Goal: Information Seeking & Learning: Find specific page/section

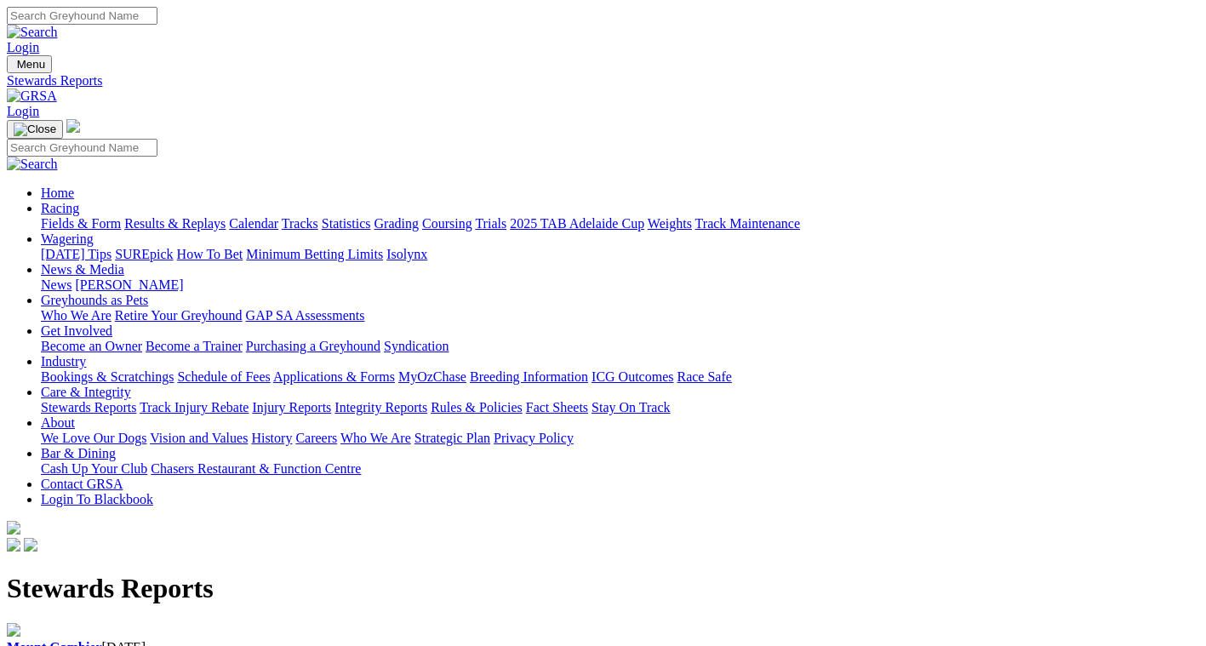
click at [77, 216] on link "Fields & Form" at bounding box center [81, 223] width 80 height 14
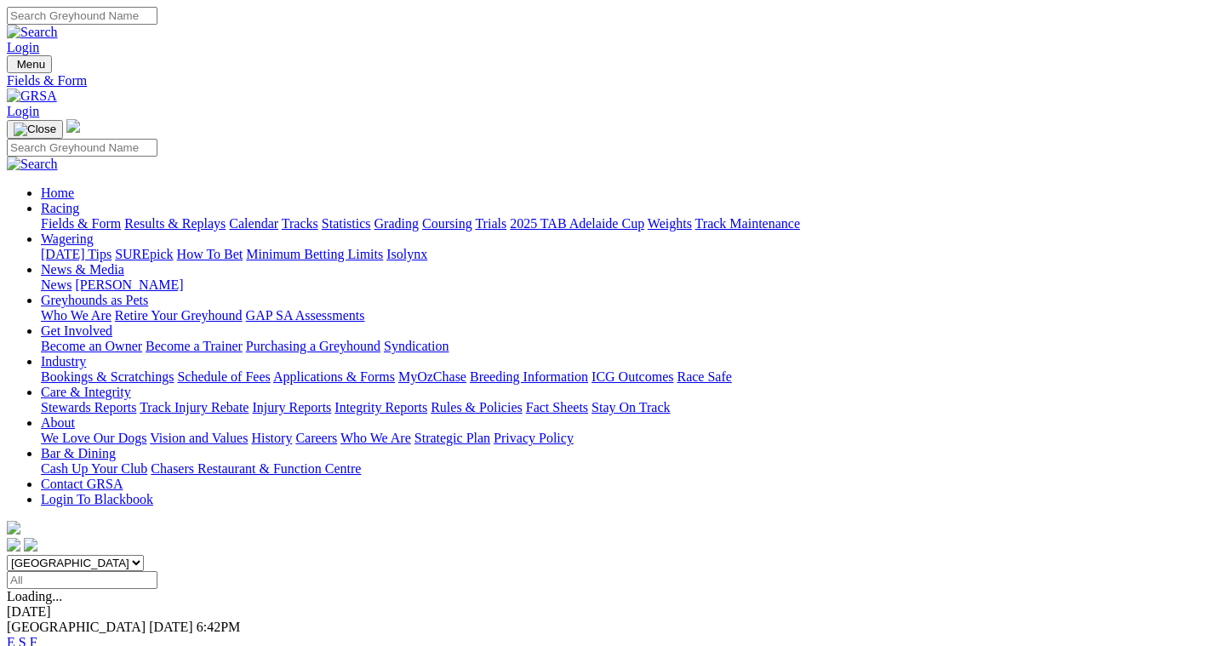
click at [37, 635] on link "F" at bounding box center [34, 642] width 8 height 14
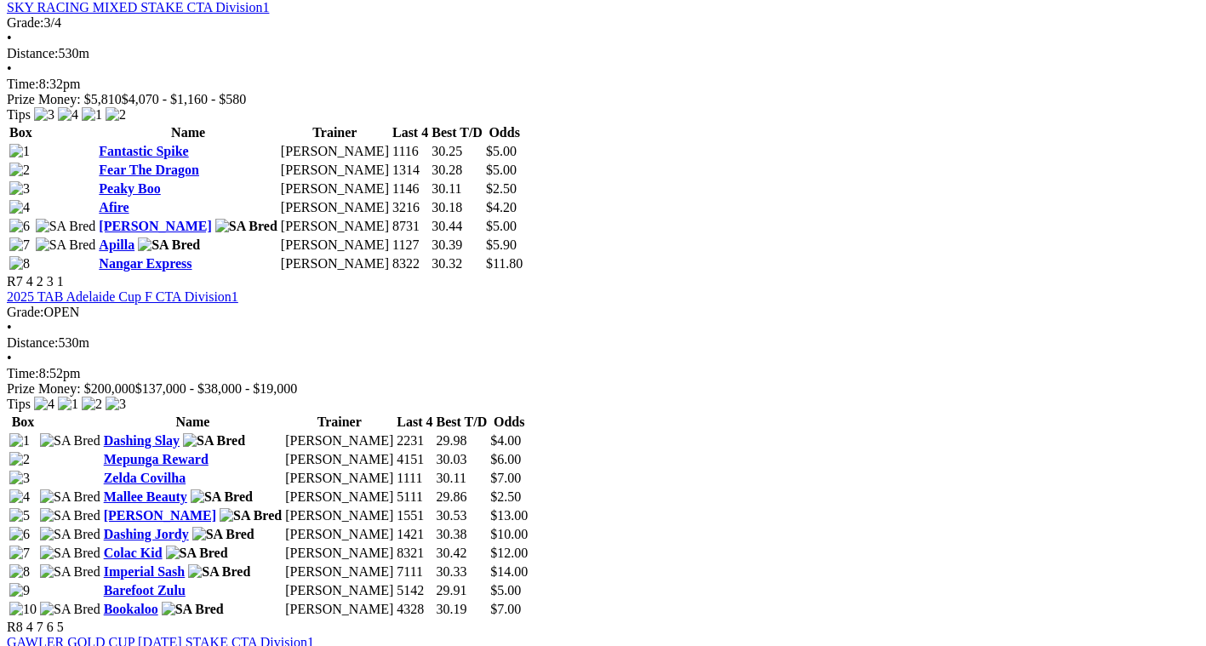
scroll to position [2515, 0]
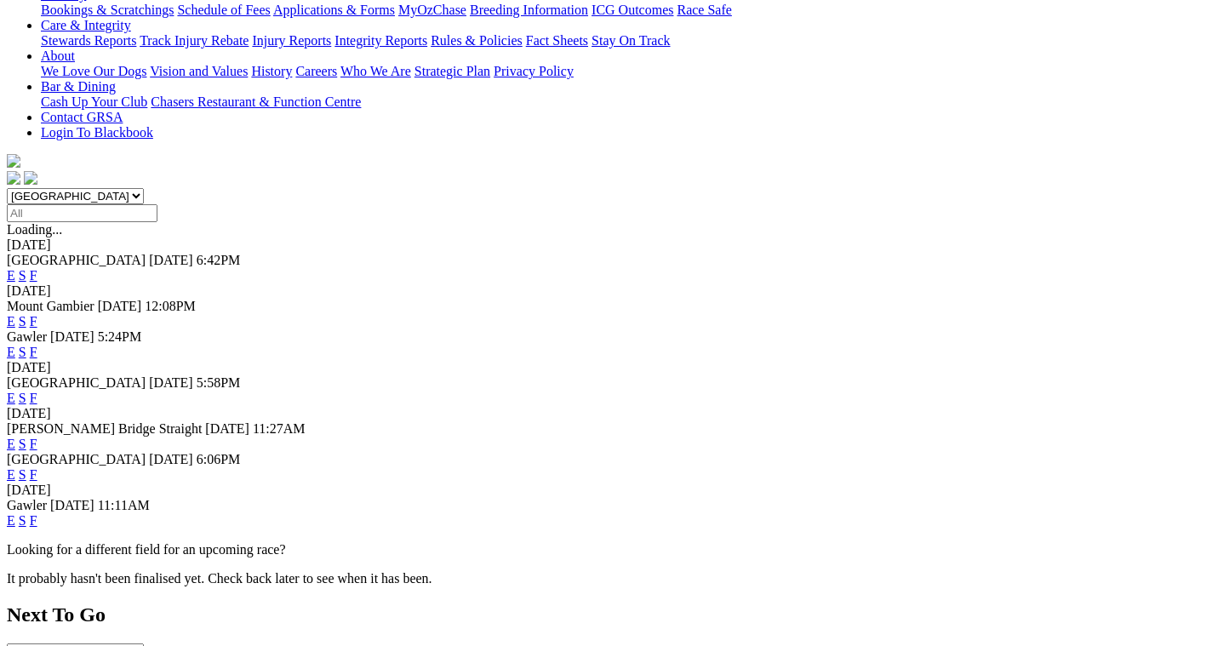
scroll to position [397, 0]
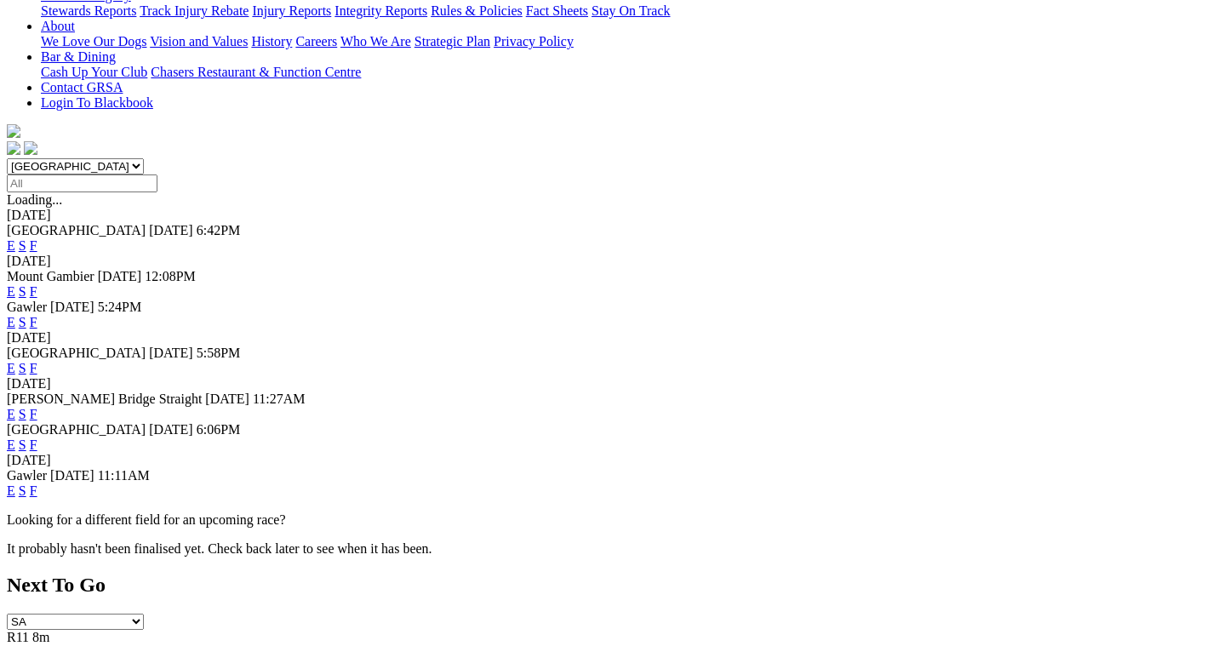
click at [37, 483] on link "F" at bounding box center [34, 490] width 8 height 14
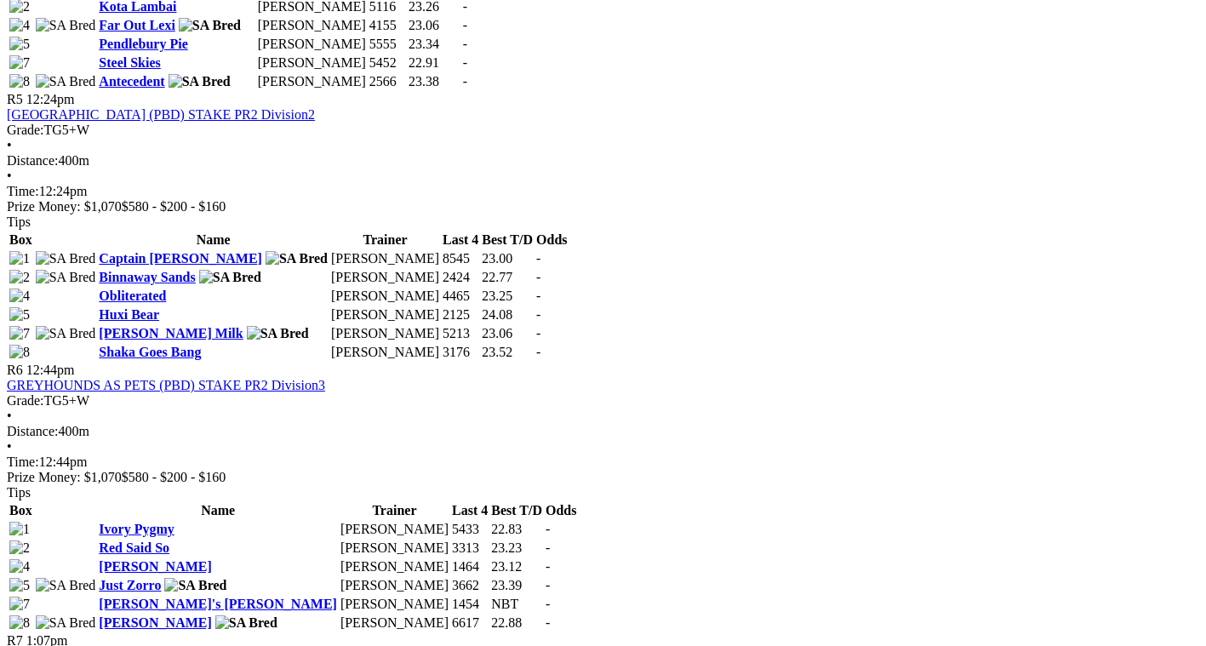
scroll to position [1888, 0]
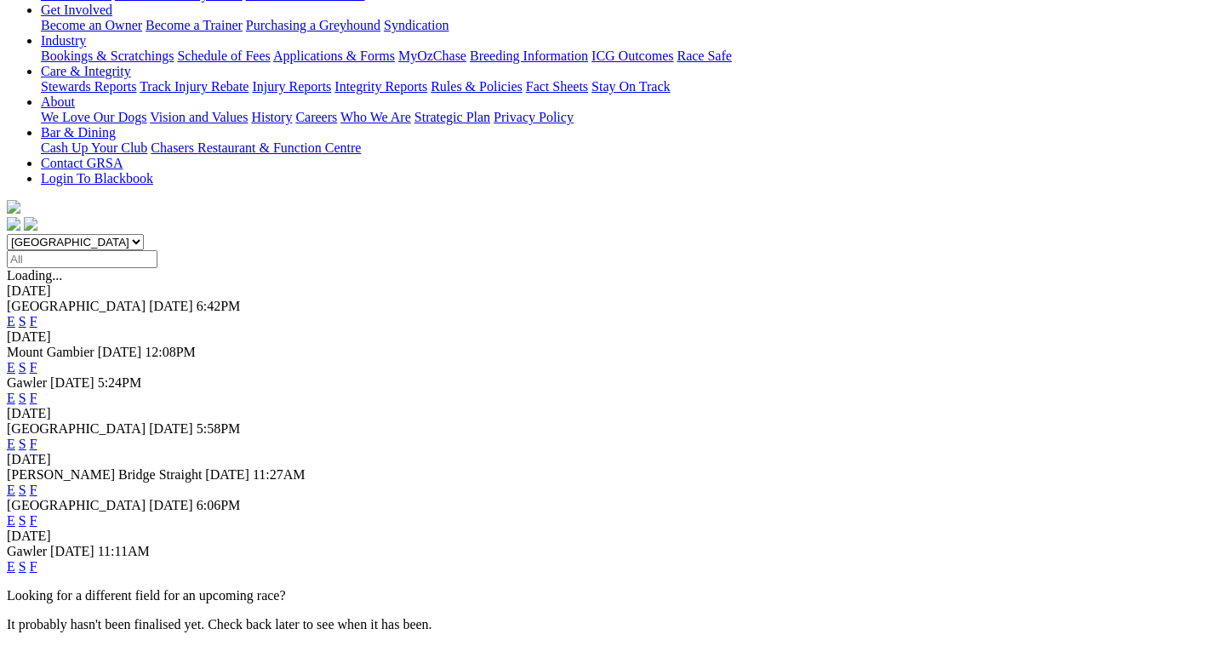
scroll to position [322, 0]
click at [37, 512] on link "F" at bounding box center [34, 519] width 8 height 14
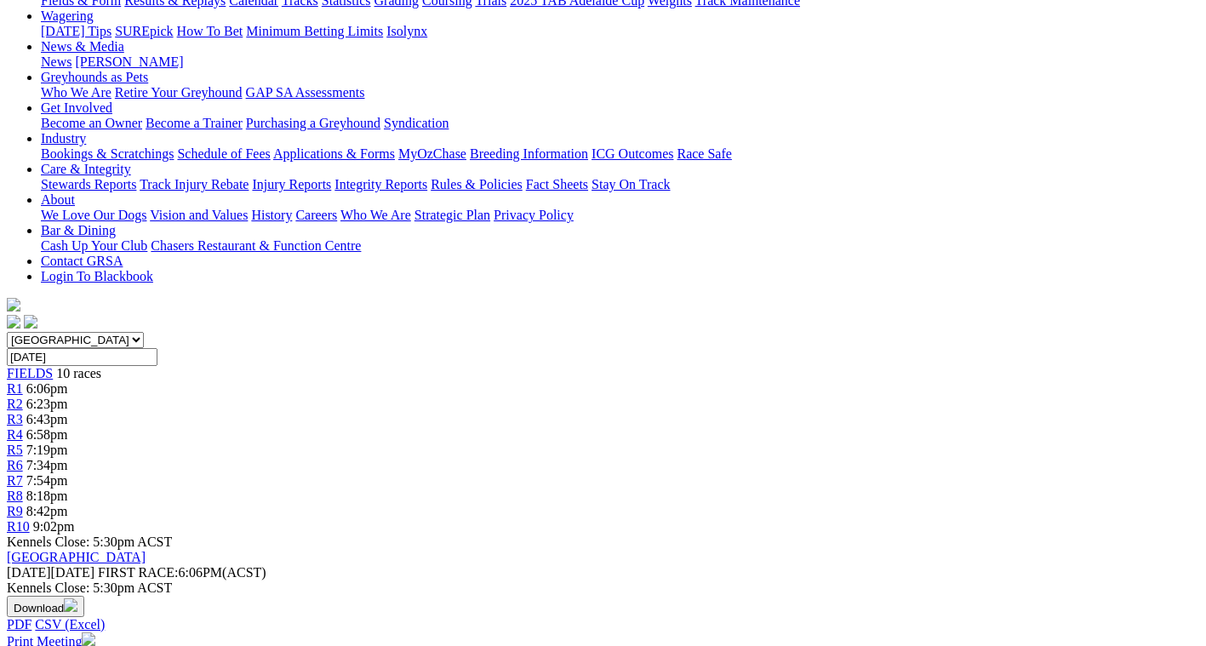
scroll to position [238, 0]
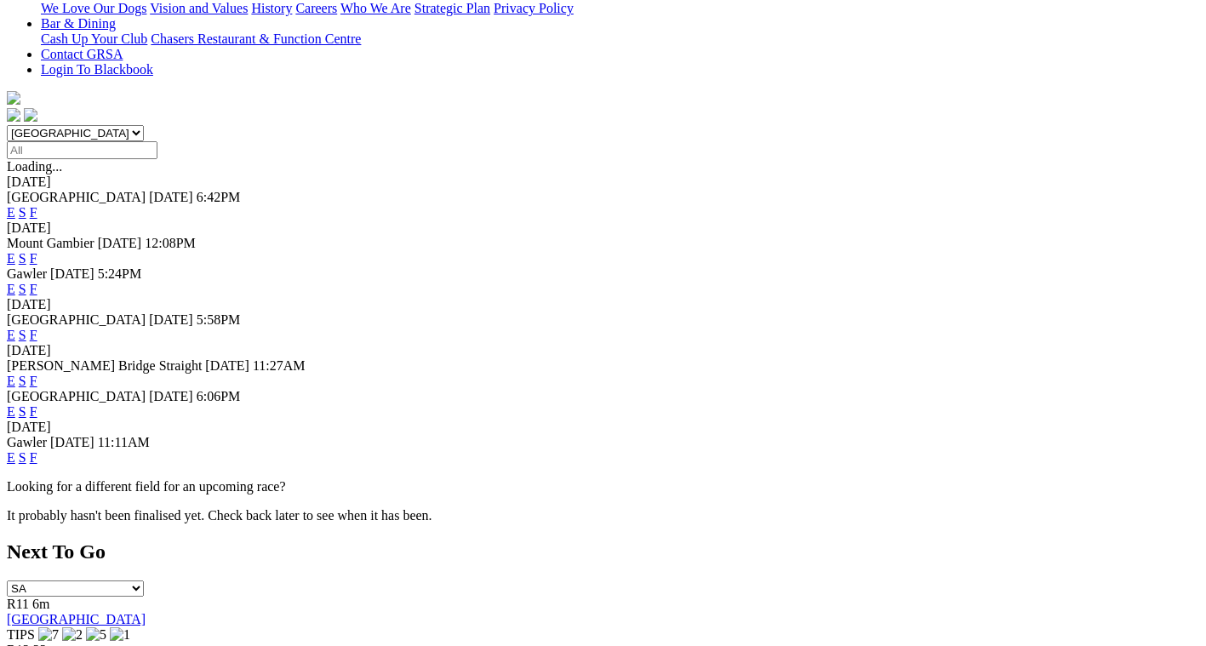
scroll to position [431, 0]
click at [37, 327] on link "F" at bounding box center [34, 334] width 8 height 14
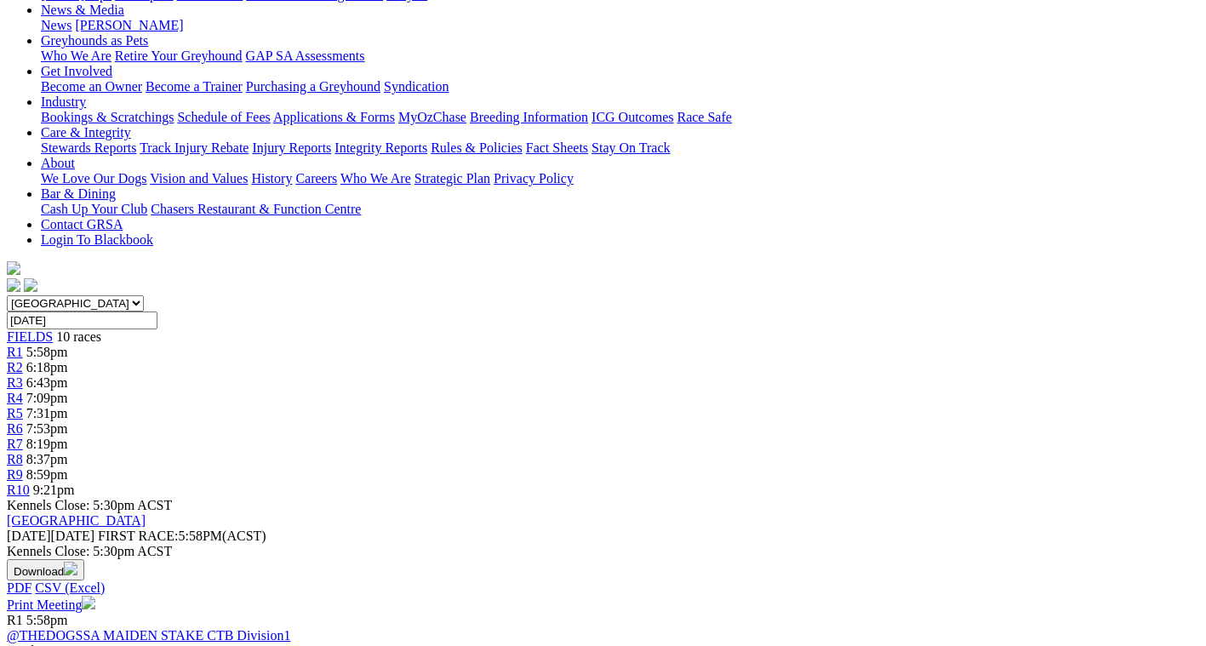
scroll to position [260, 0]
click at [290, 627] on link "@THEDOGSSA MAIDEN STAKE CTB Division1" at bounding box center [148, 634] width 283 height 14
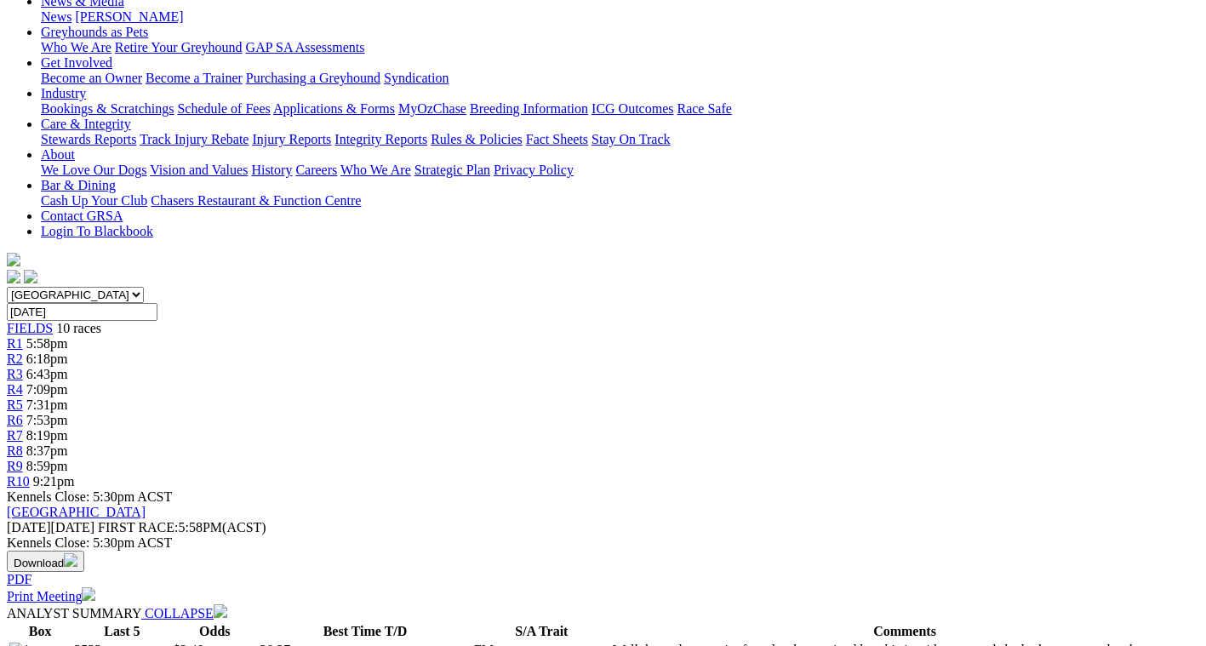
scroll to position [302, 0]
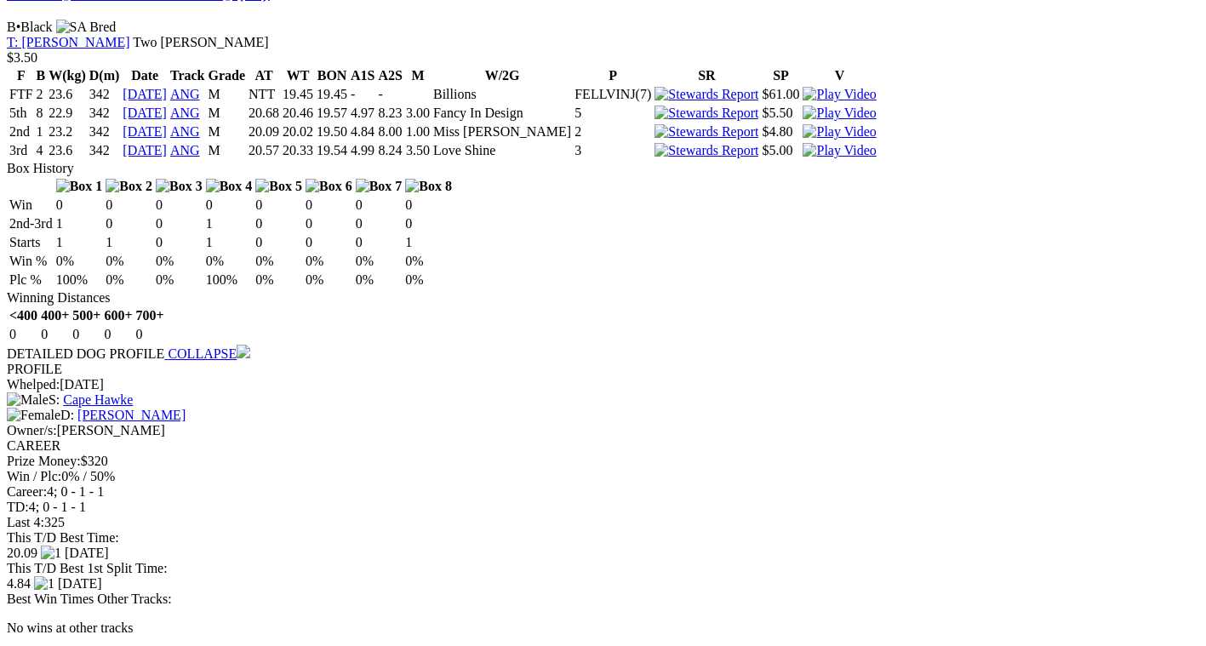
scroll to position [1679, 0]
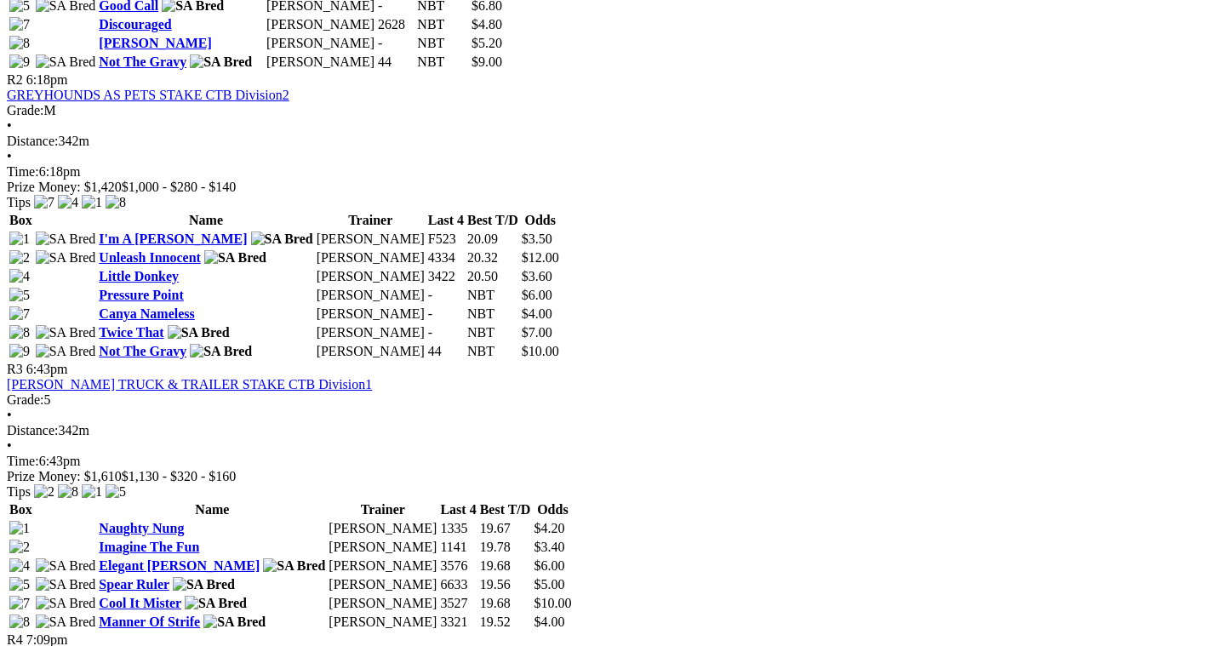
scroll to position [1124, 0]
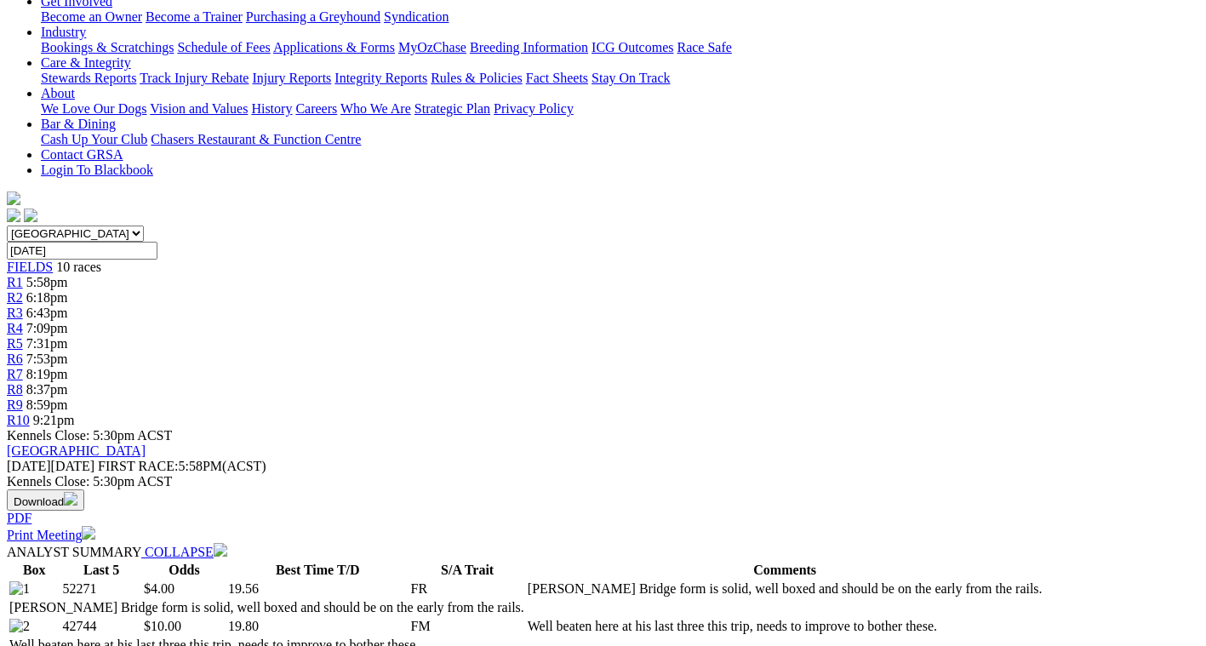
scroll to position [306, 0]
